Goal: Use online tool/utility: Utilize a website feature to perform a specific function

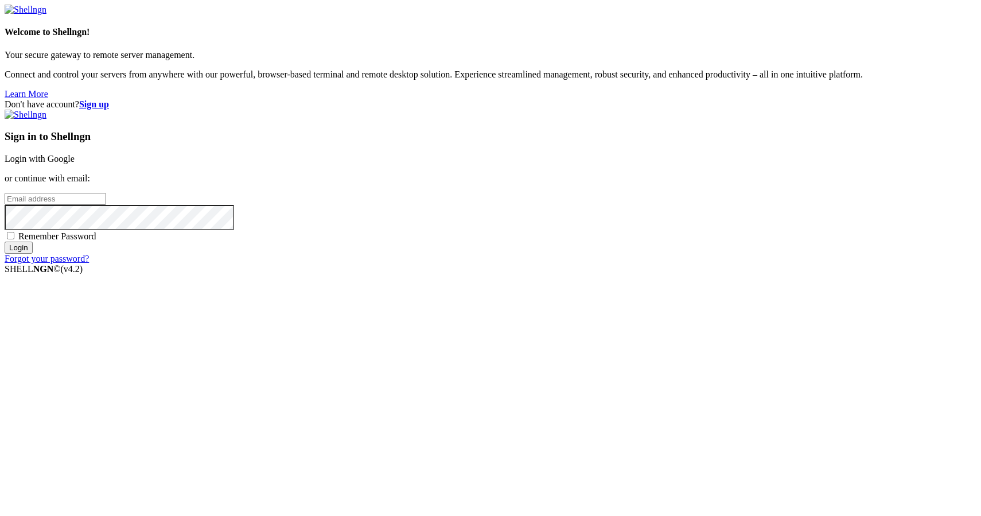
click at [106, 205] on input "email" at bounding box center [55, 199] width 101 height 12
type input "[PERSON_NAME][EMAIL_ADDRESS][DOMAIN_NAME]"
click at [33, 253] on input "Login" at bounding box center [19, 247] width 28 height 12
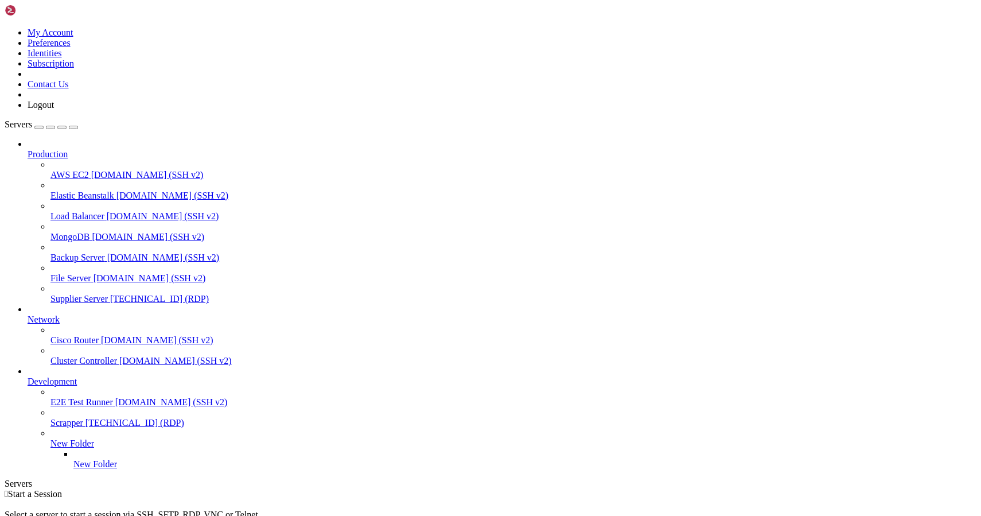
click at [110, 294] on span "[TECHNICAL_ID] (RDP)" at bounding box center [159, 299] width 99 height 10
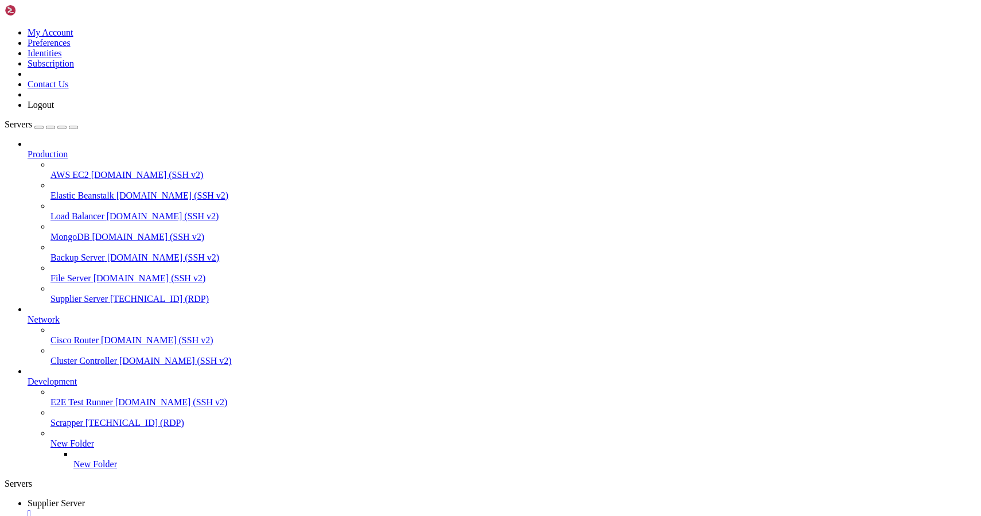
drag, startPoint x: 303, startPoint y: 913, endPoint x: 229, endPoint y: 913, distance: 74.0
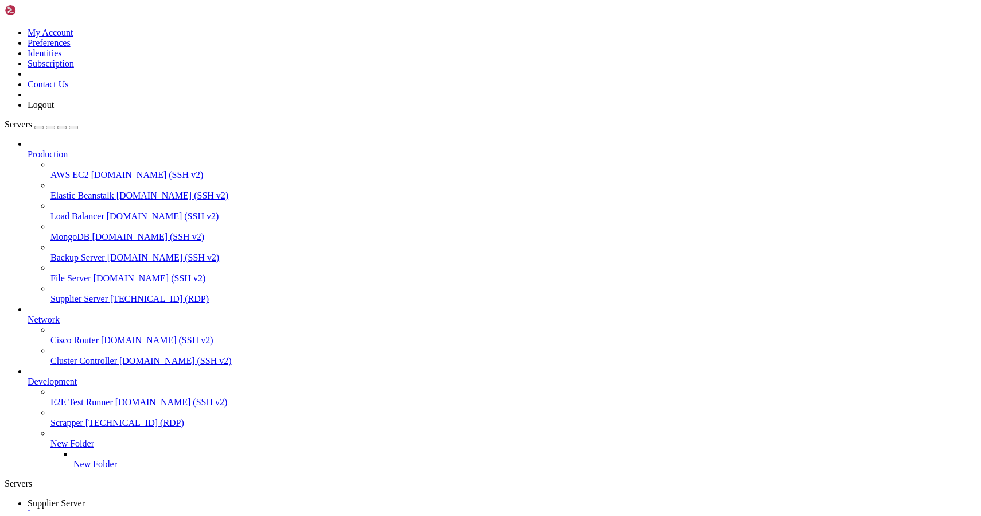
click at [231, 508] on div "" at bounding box center [502, 513] width 948 height 10
